Goal: Task Accomplishment & Management: Manage account settings

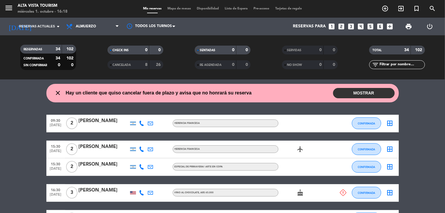
click at [340, 192] on icon at bounding box center [343, 192] width 6 height 6
click at [360, 97] on button "MOSTRAR" at bounding box center [364, 93] width 62 height 10
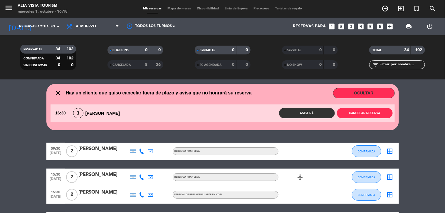
scroll to position [33, 0]
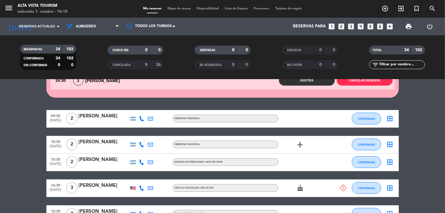
click at [140, 187] on icon at bounding box center [141, 187] width 5 height 5
click at [146, 178] on span "content_paste" at bounding box center [148, 178] width 4 height 4
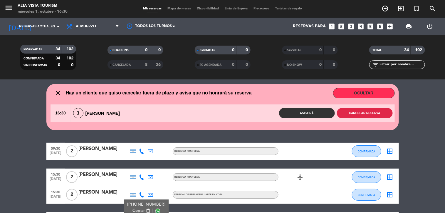
click at [354, 111] on button "Cancelar reserva" at bounding box center [365, 113] width 56 height 10
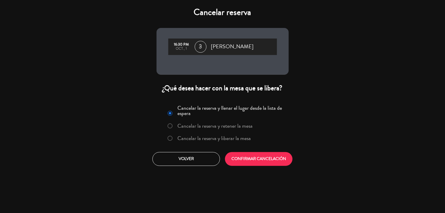
click at [218, 139] on label "Cancelar la reserva y liberar la mesa" at bounding box center [214, 137] width 73 height 5
click at [269, 157] on button "CONFIRMAR CANCELACIÓN" at bounding box center [259, 159] width 68 height 14
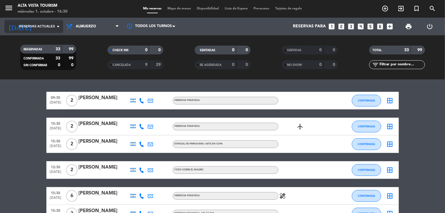
click at [38, 27] on span "Reservas actuales" at bounding box center [37, 26] width 36 height 5
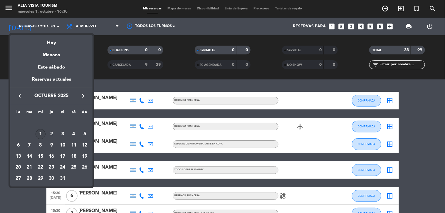
click at [46, 78] on div "Reservas actuales" at bounding box center [51, 82] width 82 height 12
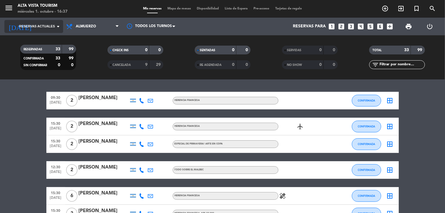
click at [25, 28] on span "Reservas actuales" at bounding box center [37, 26] width 36 height 5
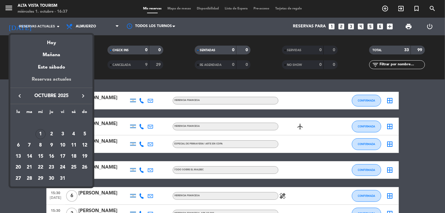
click at [46, 78] on div "Reservas actuales" at bounding box center [51, 82] width 82 height 12
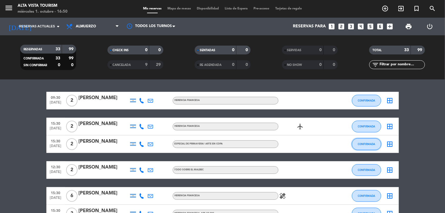
click at [361, 143] on span "CONFIRMADA" at bounding box center [366, 143] width 17 height 3
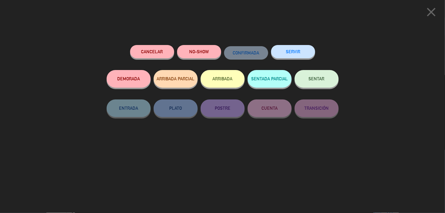
click at [156, 51] on button "Cancelar" at bounding box center [152, 51] width 44 height 13
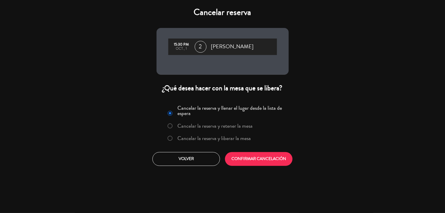
click at [192, 139] on label "Cancelar la reserva y liberar la mesa" at bounding box center [214, 137] width 73 height 5
click at [255, 159] on button "CONFIRMAR CANCELACIÓN" at bounding box center [259, 159] width 68 height 14
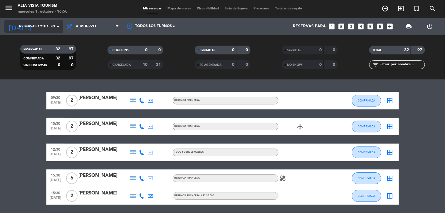
click at [27, 26] on span "Reservas actuales" at bounding box center [37, 26] width 36 height 5
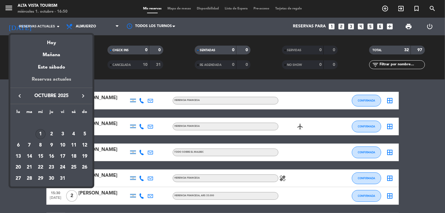
click at [42, 81] on div "Reservas actuales" at bounding box center [51, 82] width 82 height 12
